Goal: Task Accomplishment & Management: Manage account settings

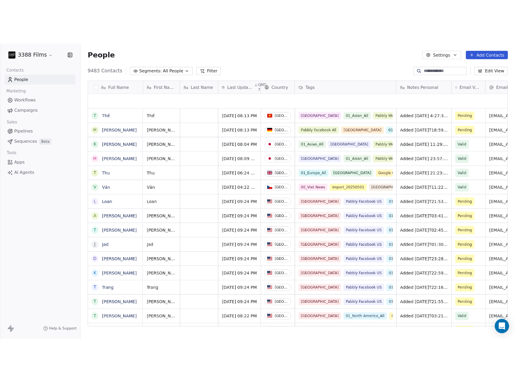
scroll to position [344, 574]
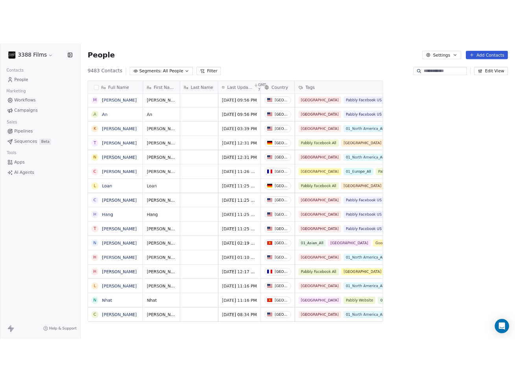
scroll to position [0, 0]
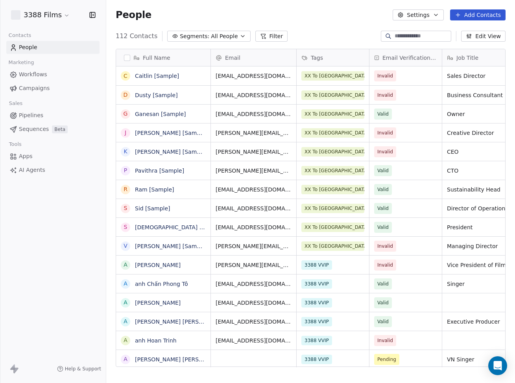
scroll to position [337, 409]
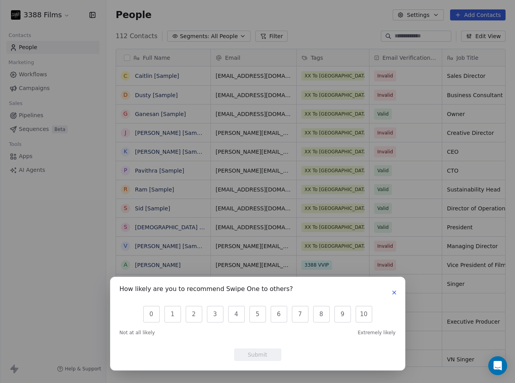
click at [72, 292] on div "How likely are you to recommend Swipe One to others? 0 1 2 3 4 5 6 7 8 9 10 Not…" at bounding box center [257, 191] width 515 height 383
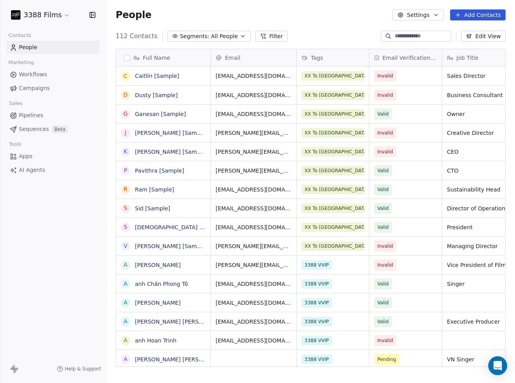
click at [52, 17] on html "3388 Films Contacts People Marketing Workflows Campaigns Sales Pipelines Sequen…" at bounding box center [257, 191] width 515 height 383
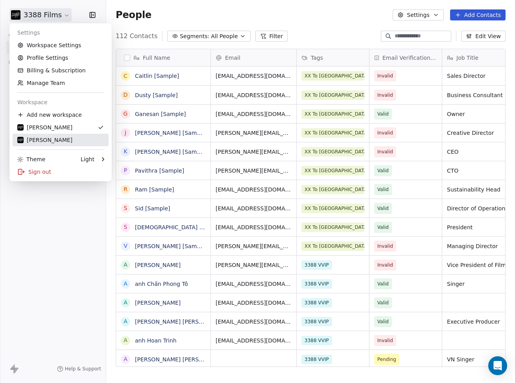
click at [47, 138] on div "Linda Gomez" at bounding box center [44, 140] width 55 height 8
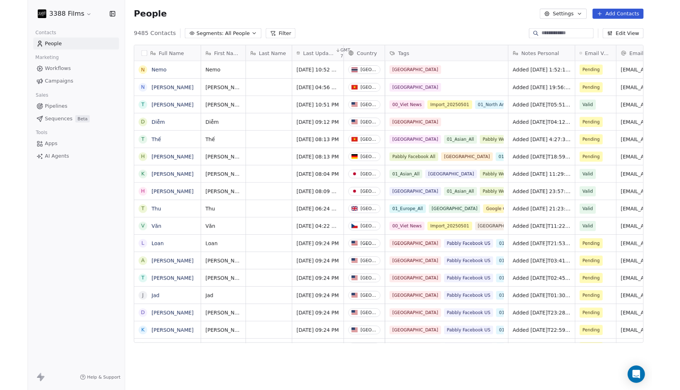
scroll to position [0, 0]
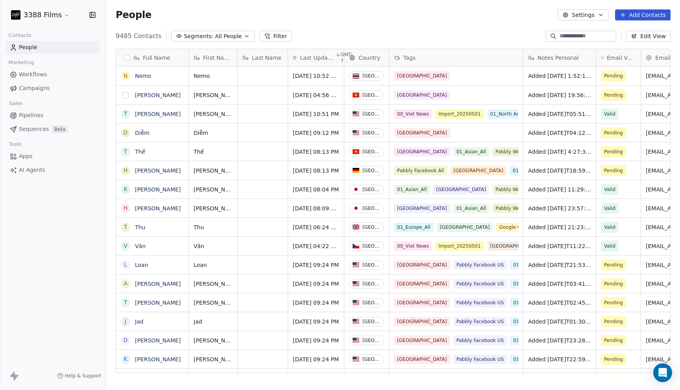
click at [126, 96] on button "grid" at bounding box center [125, 95] width 6 height 6
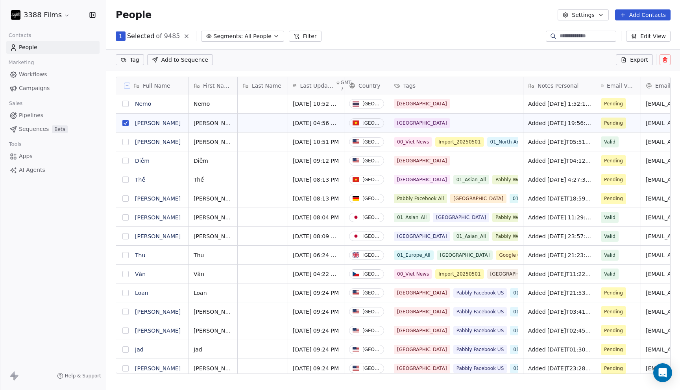
click at [127, 103] on button "grid" at bounding box center [125, 104] width 6 height 6
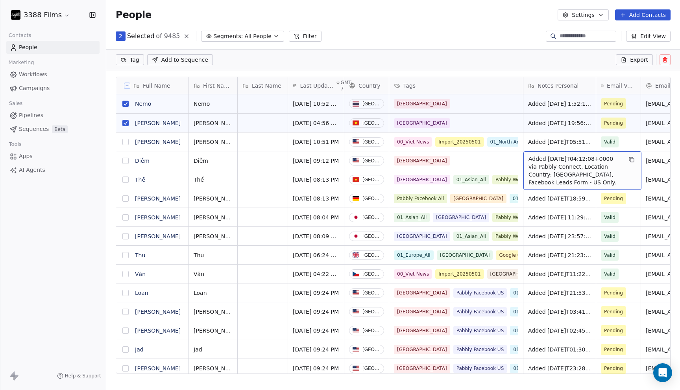
click at [138, 58] on html "3388 Films Contacts People Marketing Workflows Campaigns Sales Pipelines Sequen…" at bounding box center [340, 195] width 680 height 390
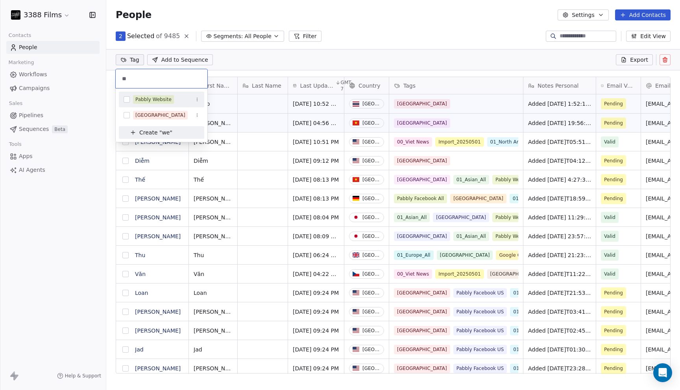
type input "**"
click at [146, 99] on div "Pabbly Website" at bounding box center [153, 99] width 36 height 7
type input "**"
click at [150, 98] on div "01_Asian_All" at bounding box center [150, 99] width 30 height 7
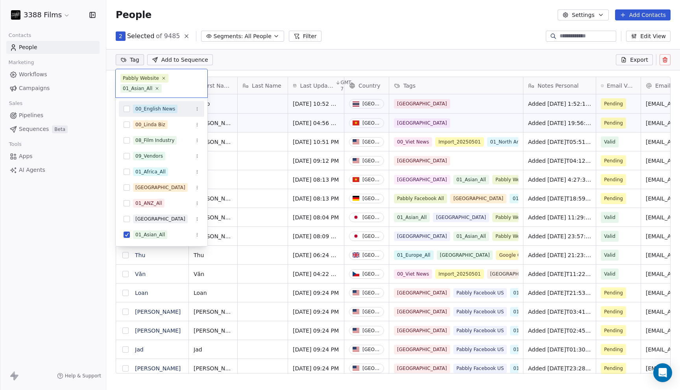
click at [342, 31] on html "3388 Films Contacts People Marketing Workflows Campaigns Sales Pipelines Sequen…" at bounding box center [340, 195] width 680 height 390
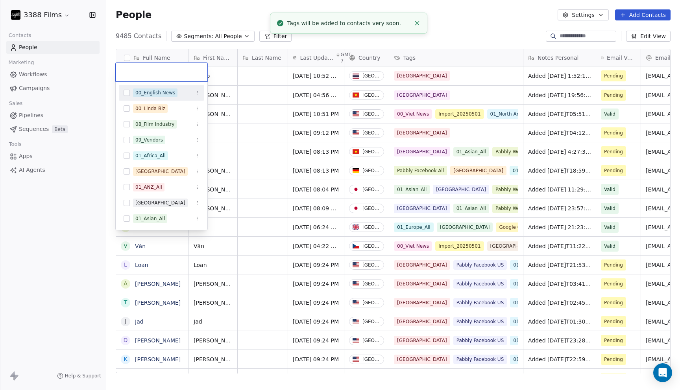
scroll to position [5, 0]
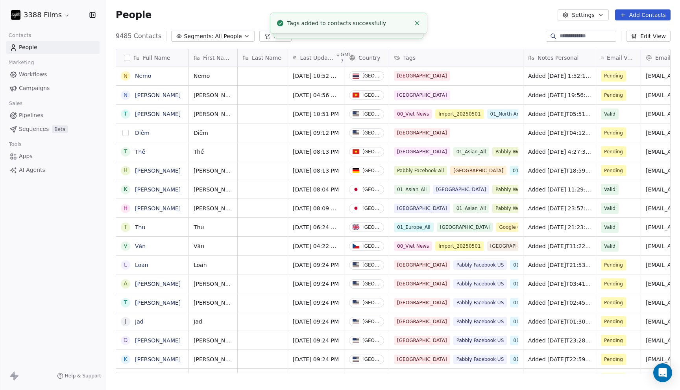
click at [126, 134] on button "grid" at bounding box center [125, 133] width 6 height 6
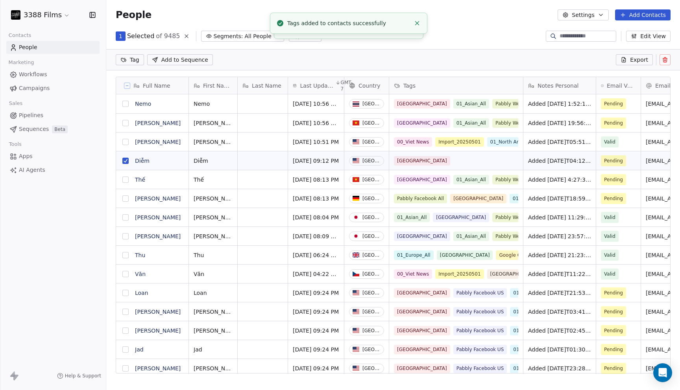
scroll to position [0, 0]
click at [138, 60] on html "3388 Films Contacts People Marketing Workflows Campaigns Sales Pipelines Sequen…" at bounding box center [340, 195] width 680 height 390
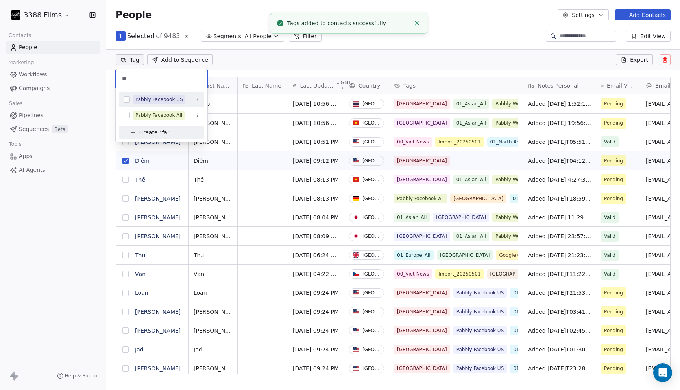
type input "**"
click at [153, 100] on div "Pabbly Facebook US" at bounding box center [159, 99] width 48 height 7
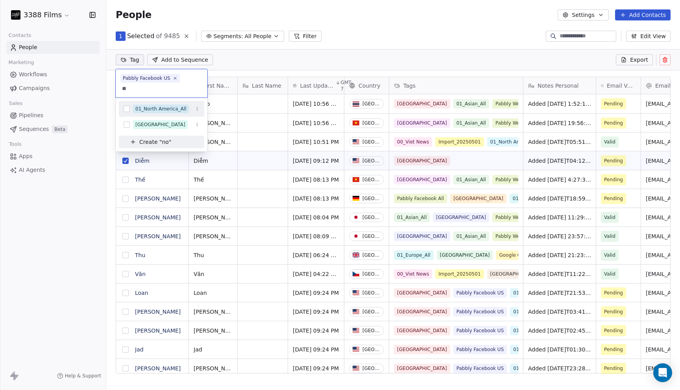
type input "**"
click at [165, 110] on div "01_North America_All" at bounding box center [160, 108] width 51 height 7
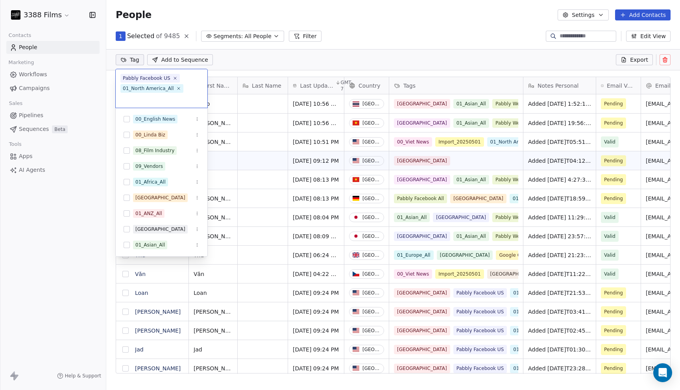
click at [384, 38] on html "3388 Films Contacts People Marketing Workflows Campaigns Sales Pipelines Sequen…" at bounding box center [340, 195] width 680 height 390
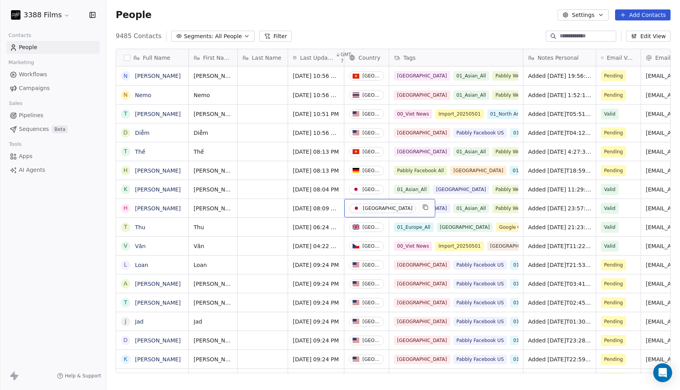
drag, startPoint x: 380, startPoint y: 209, endPoint x: 363, endPoint y: -17, distance: 227.0
